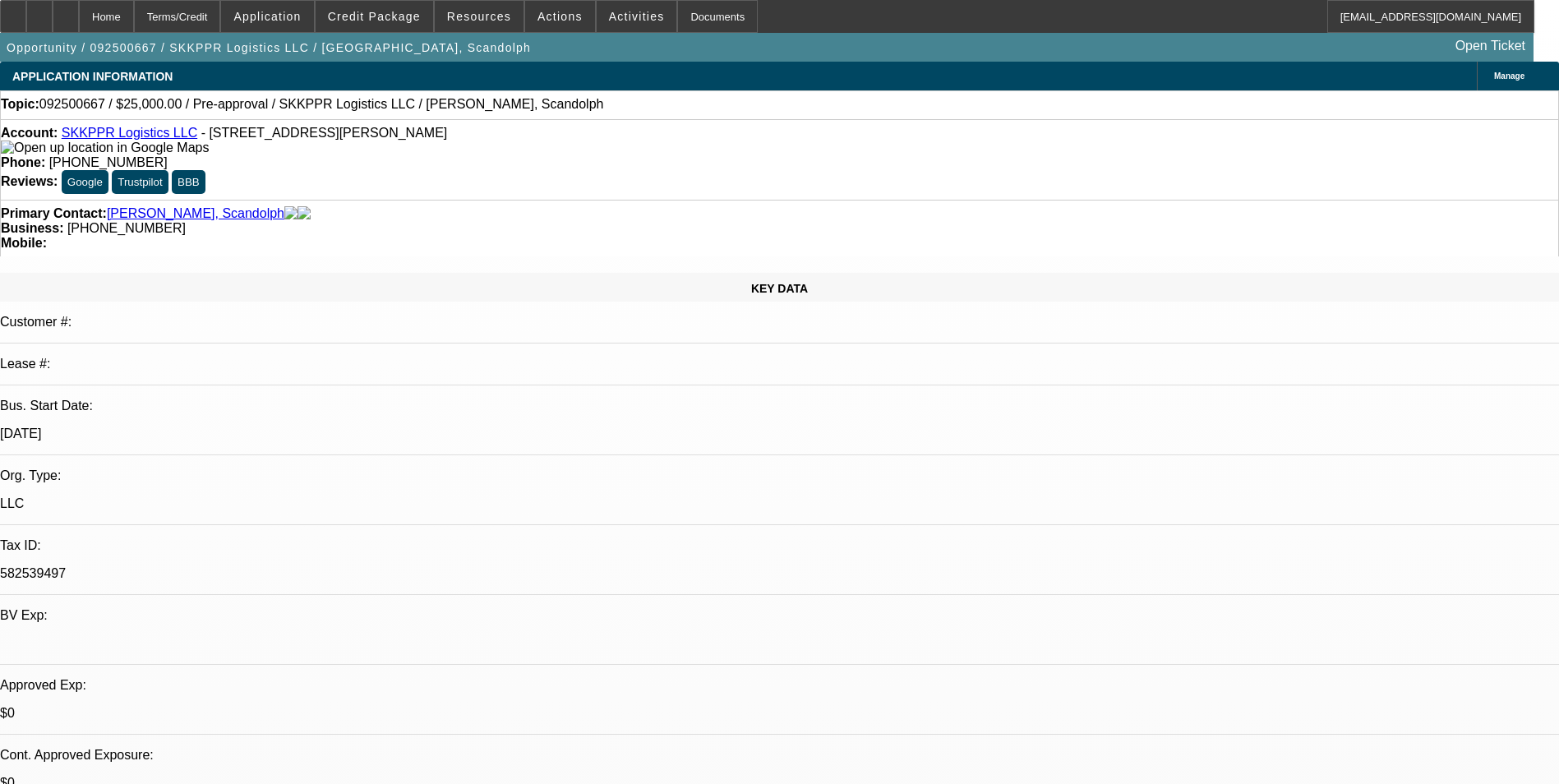
select select "0"
select select "2"
select select "0.1"
select select "4"
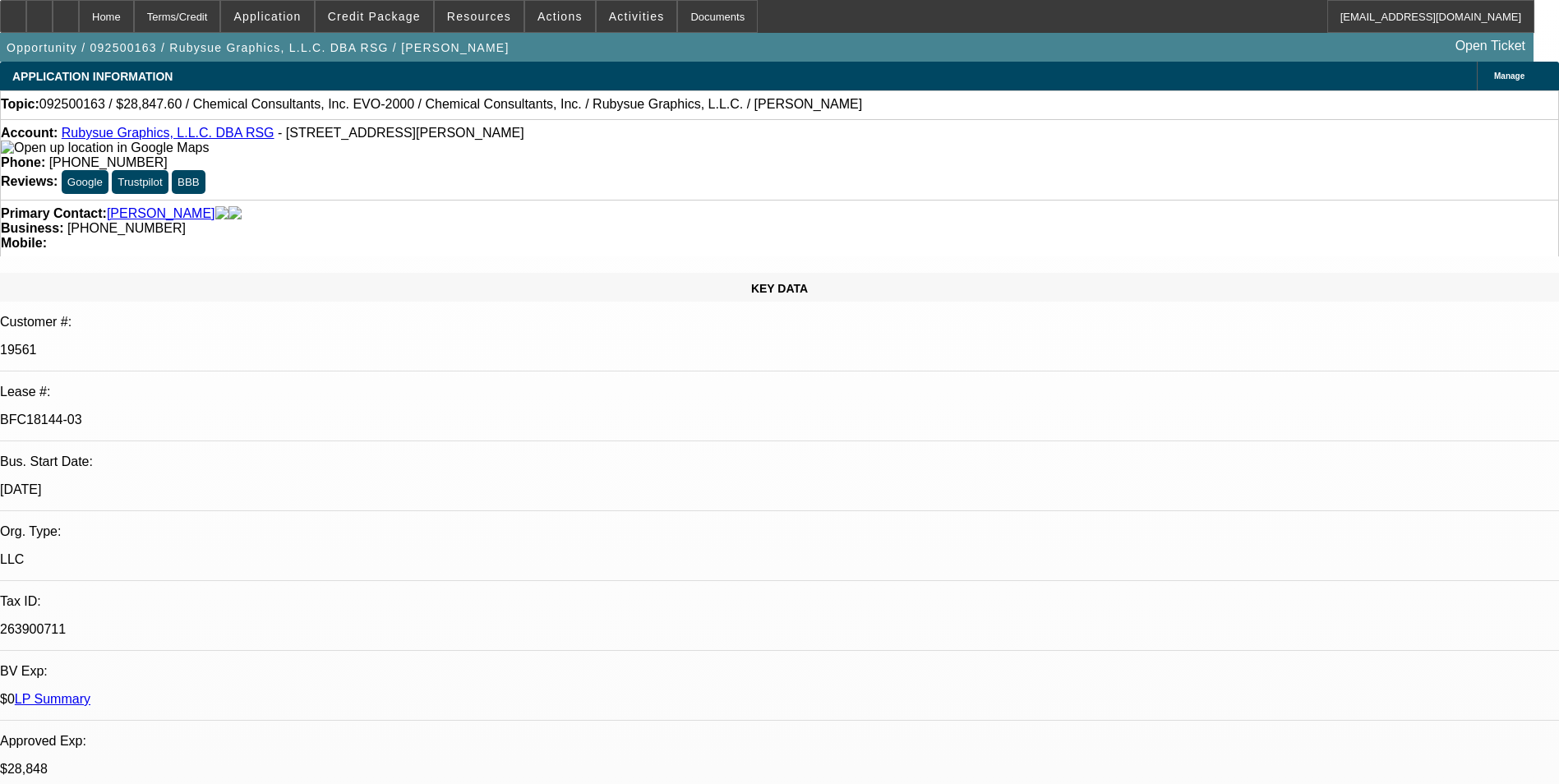
select select "0"
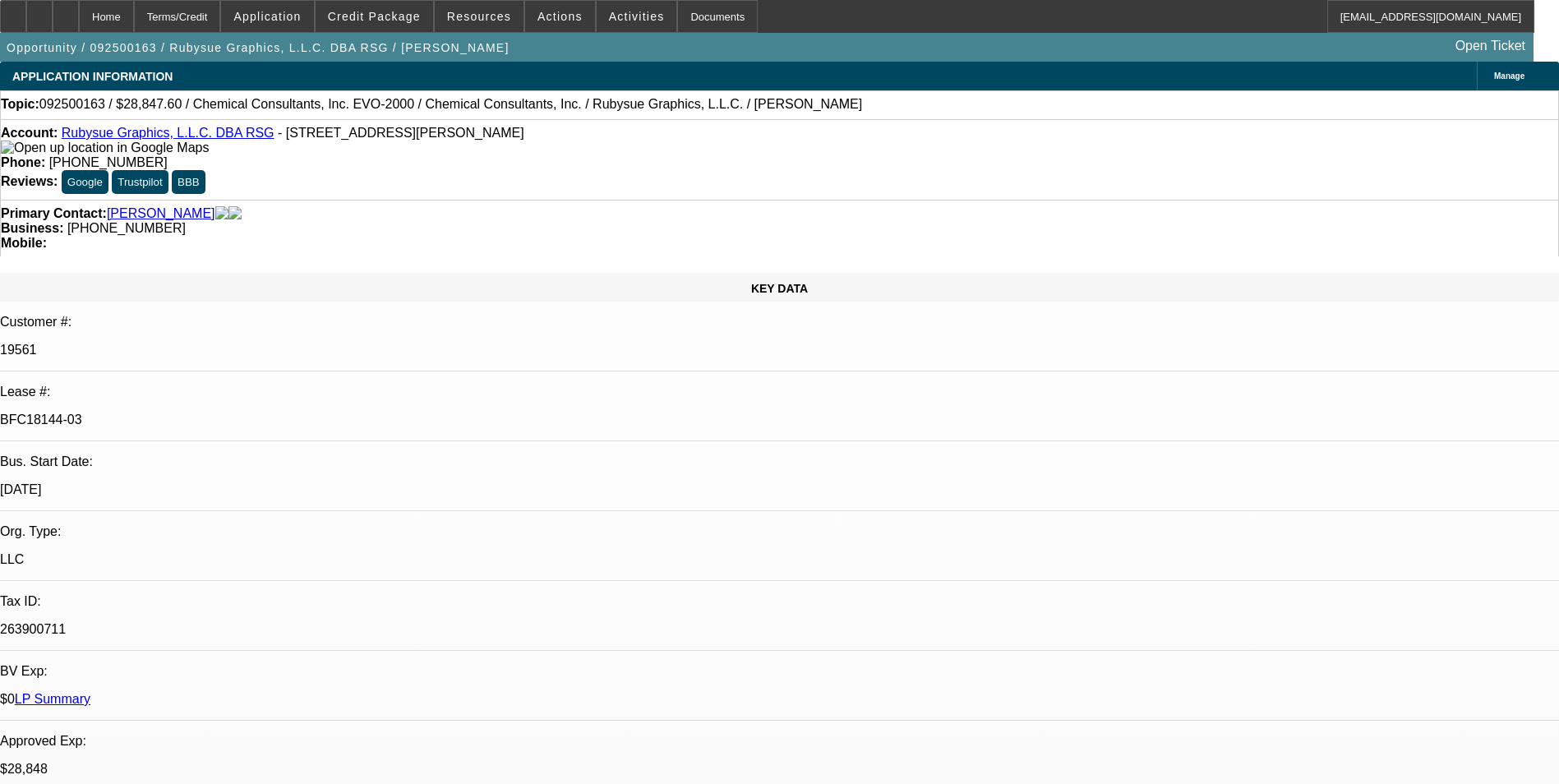
select select "0"
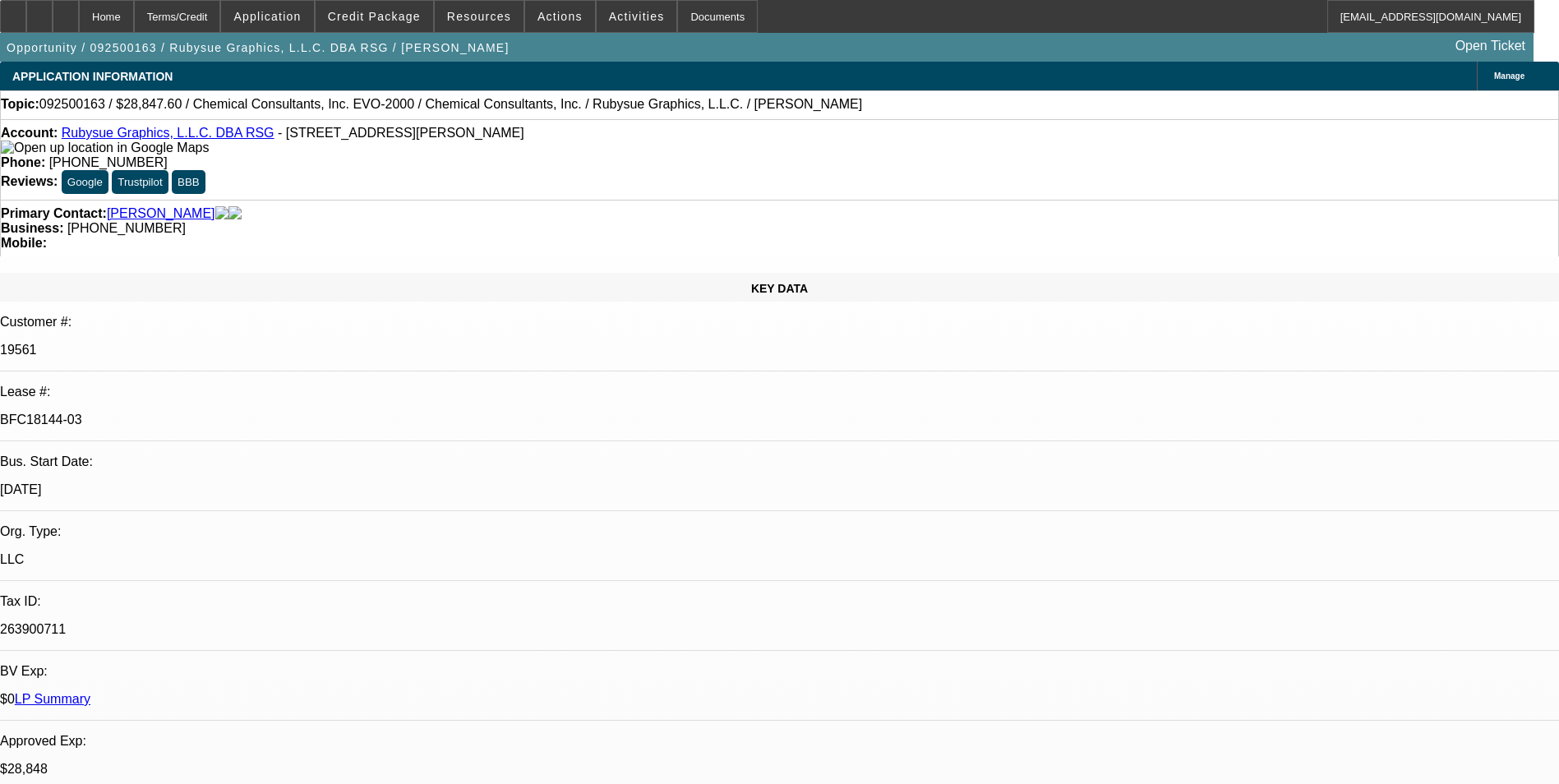
select select "0"
select select "1"
select select "2"
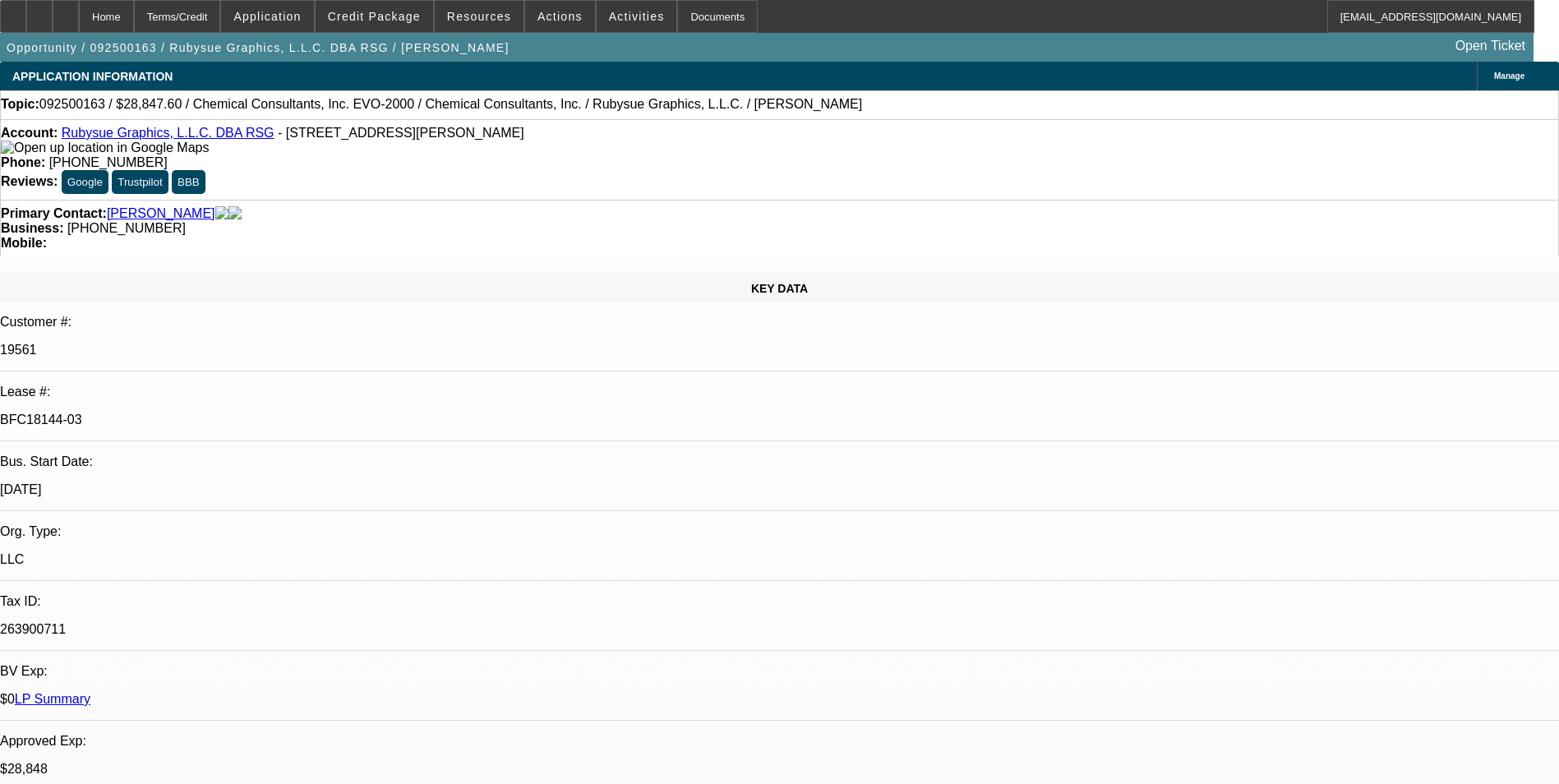
select select "1"
select select "2"
select select "1"
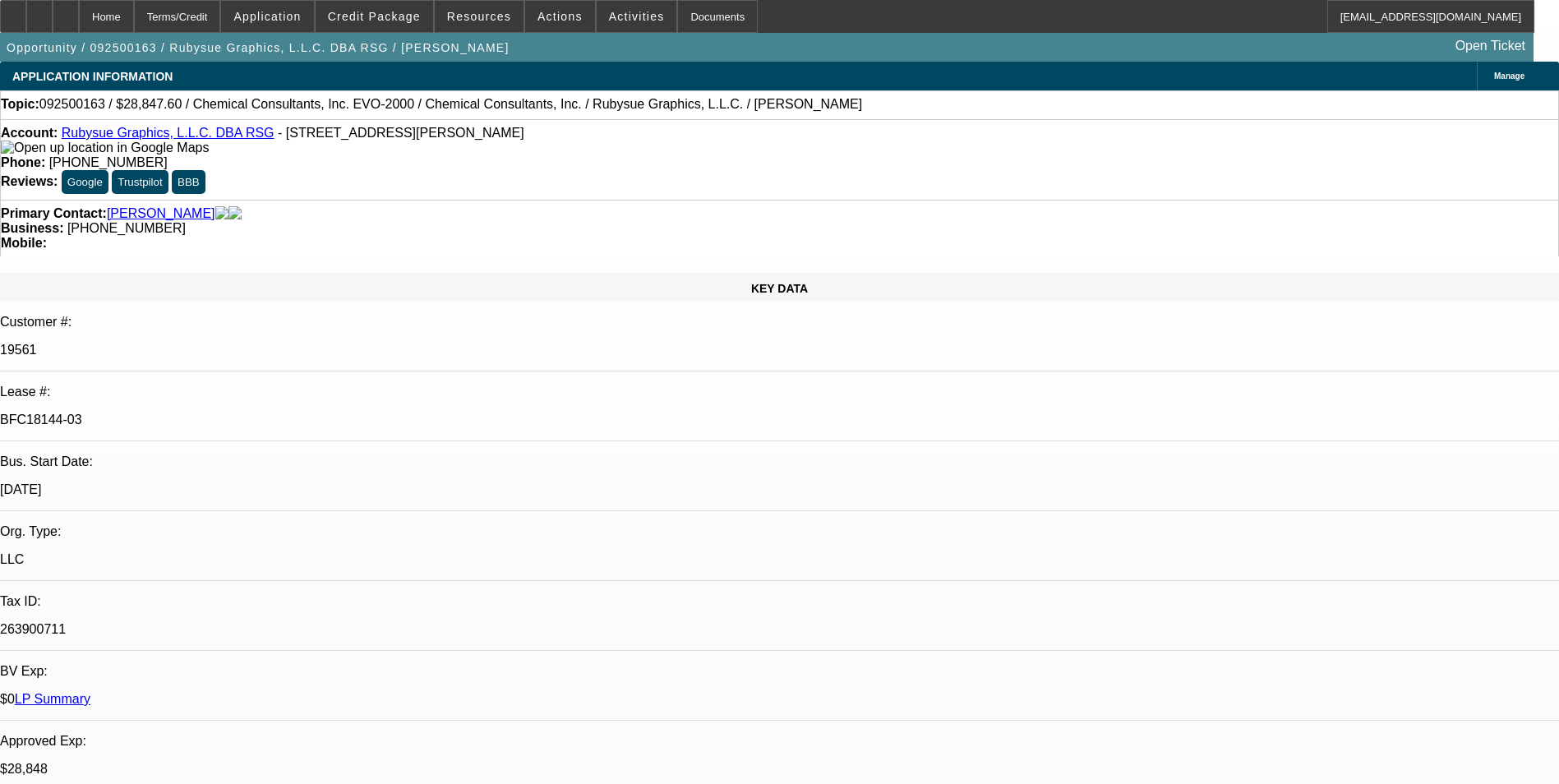
select select "2"
select select "1"
select select "2"
